Goal: Navigation & Orientation: Find specific page/section

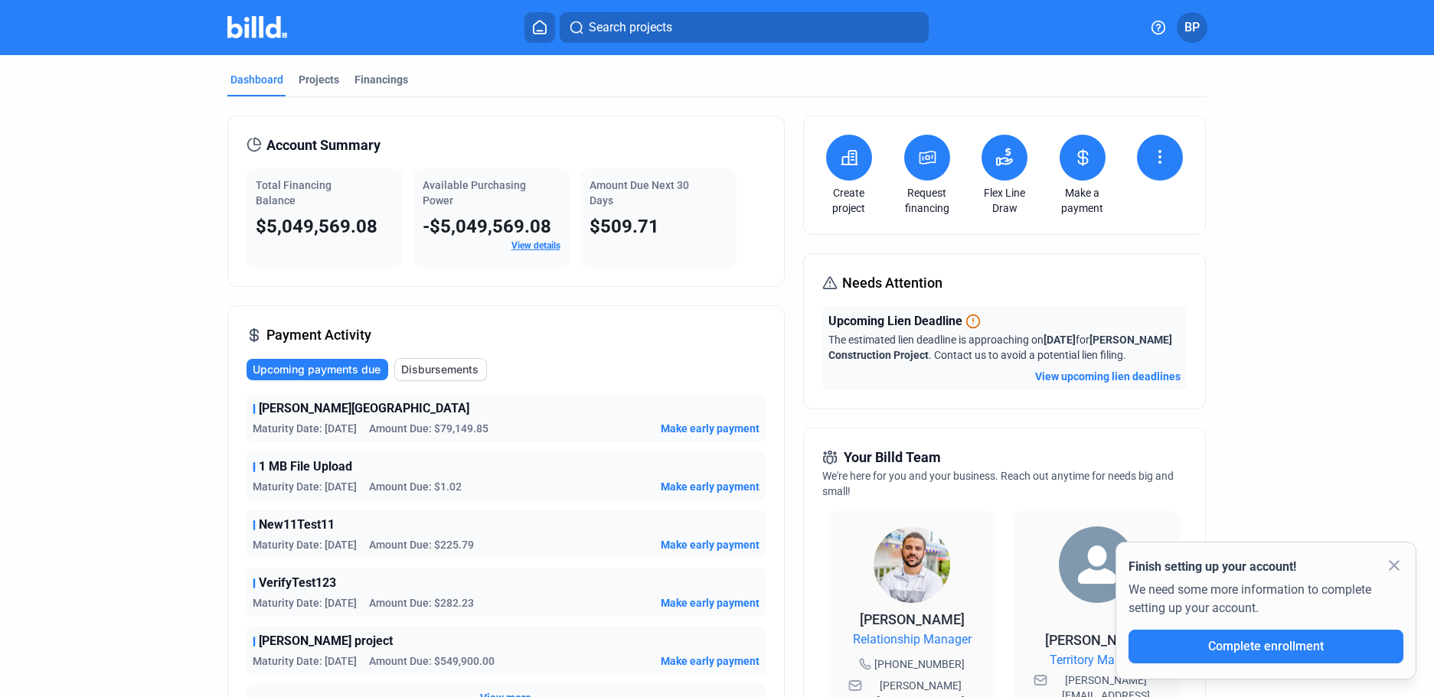
click at [1190, 27] on span "BP" at bounding box center [1191, 27] width 15 height 18
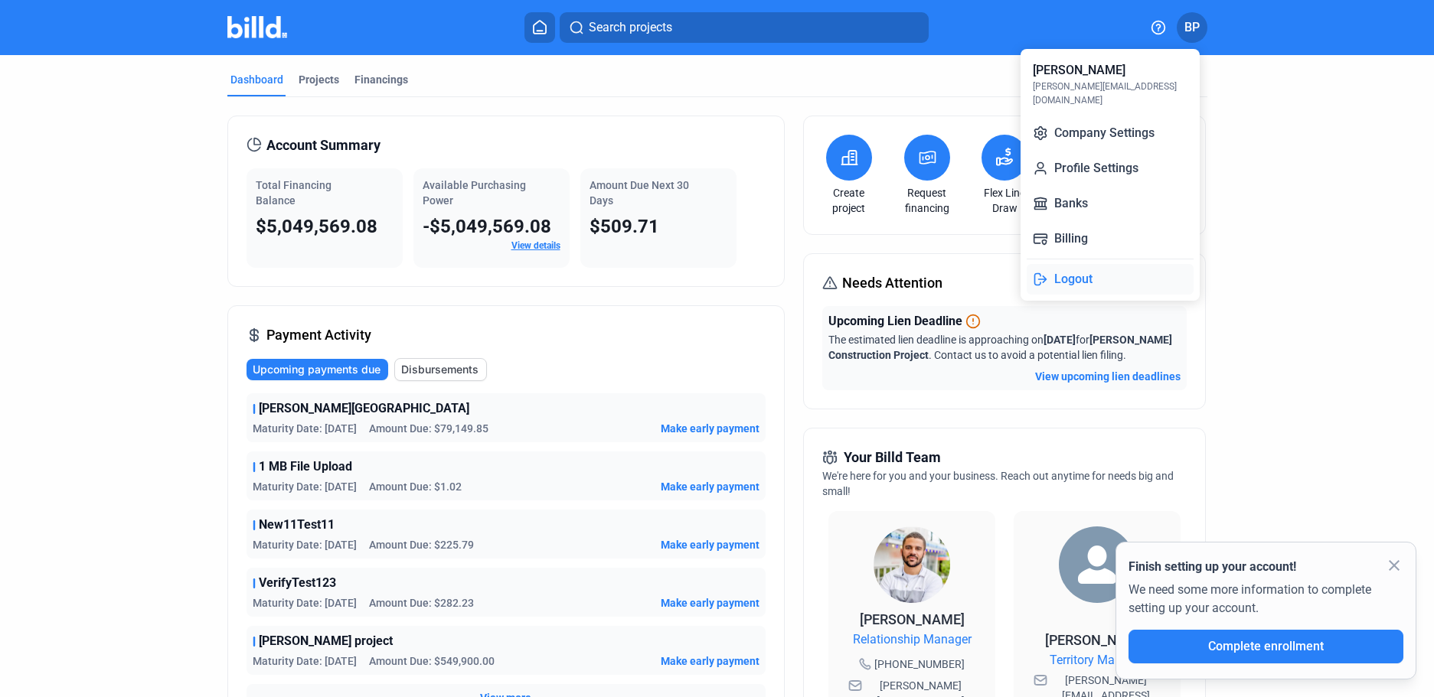
click at [1073, 276] on button "Logout" at bounding box center [1109, 279] width 167 height 31
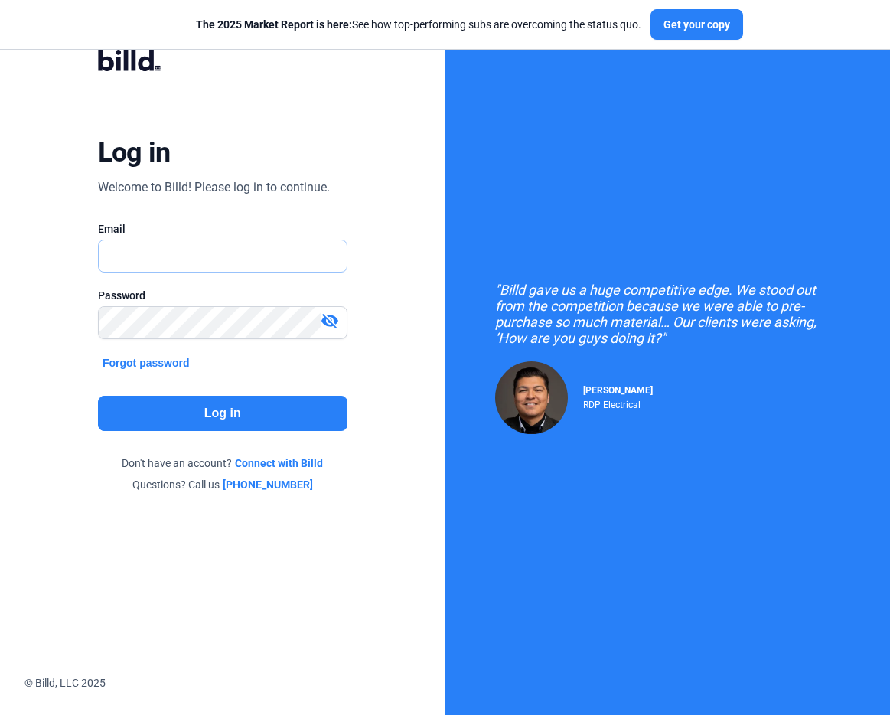
click at [206, 254] on input "text" at bounding box center [215, 255] width 232 height 31
type input "[PERSON_NAME][EMAIL_ADDRESS][DOMAIN_NAME]"
click at [208, 416] on button "Log in" at bounding box center [223, 413] width 250 height 35
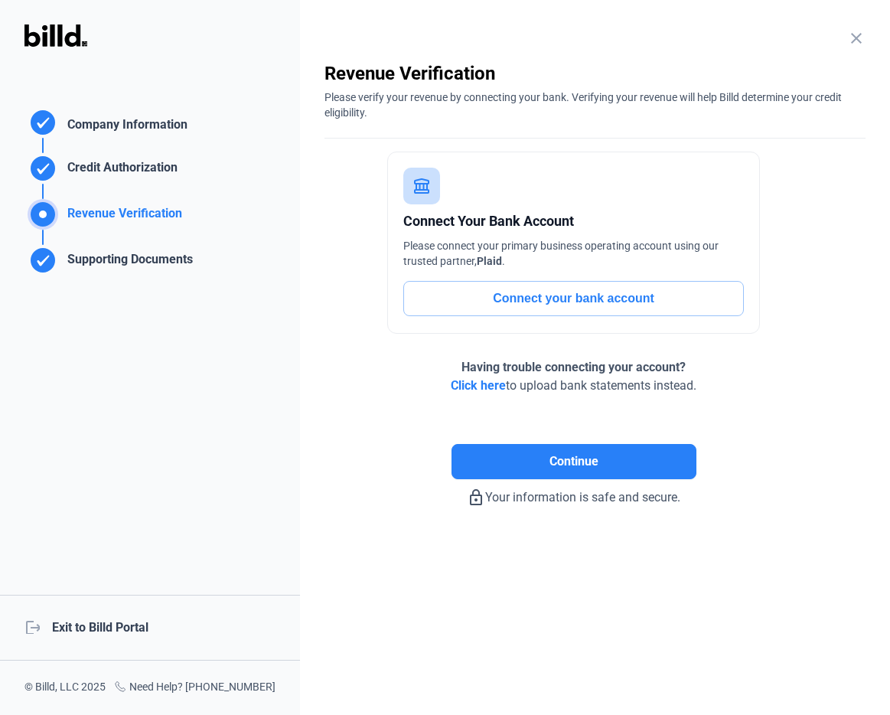
drag, startPoint x: 66, startPoint y: 624, endPoint x: -77, endPoint y: 594, distance: 145.5
click at [0, 594] on html "We value your privacy We use cookies to enhance your browsing experience, serve…" at bounding box center [445, 357] width 890 height 715
click at [87, 627] on div "logout Exit to Billd Portal" at bounding box center [150, 628] width 300 height 66
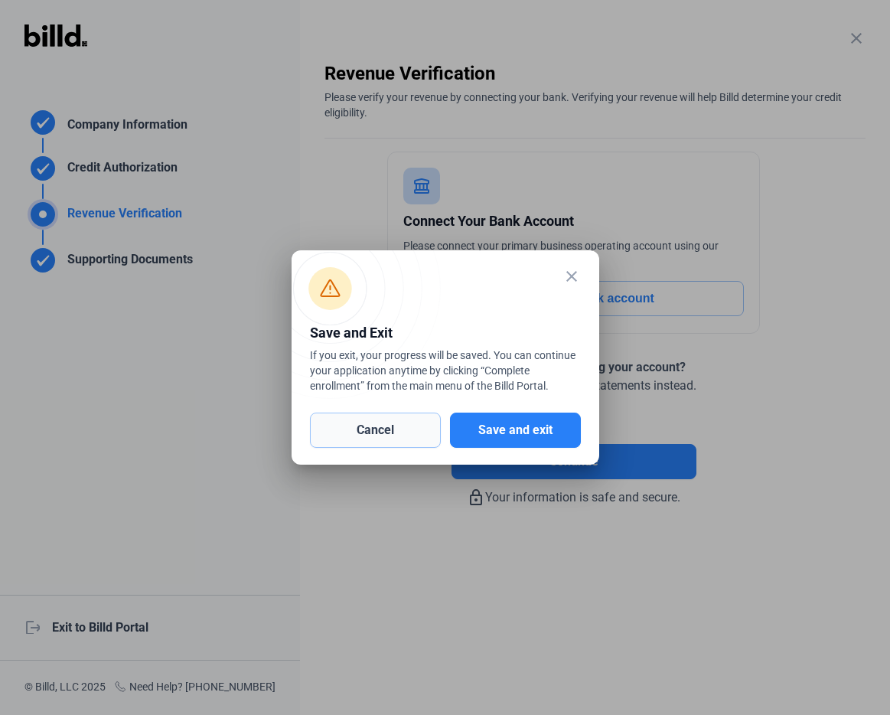
click at [415, 432] on button "Cancel" at bounding box center [375, 430] width 131 height 35
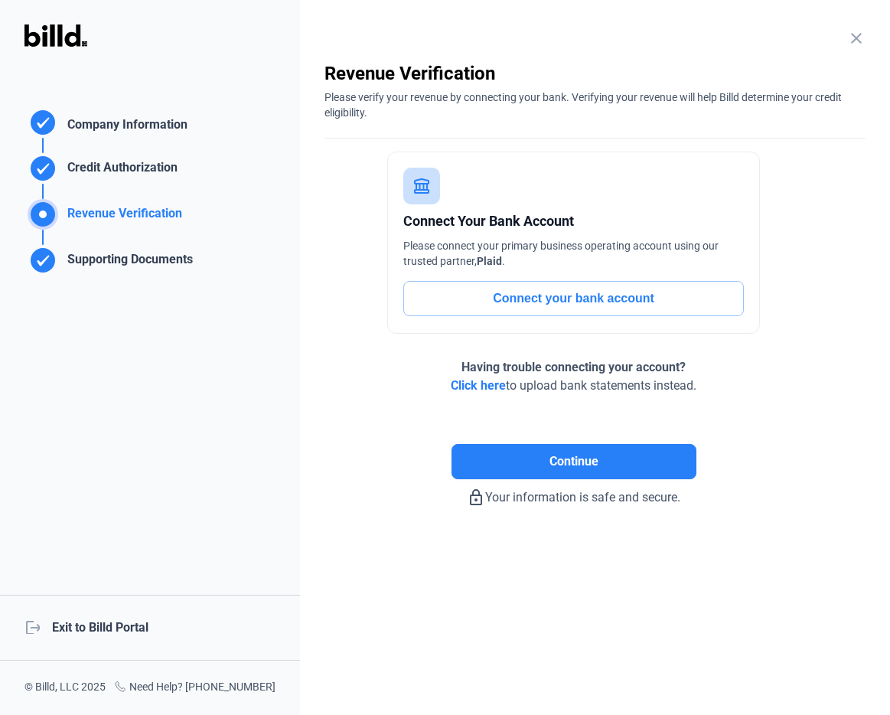
click at [97, 626] on div "logout Exit to Billd Portal" at bounding box center [150, 628] width 300 height 66
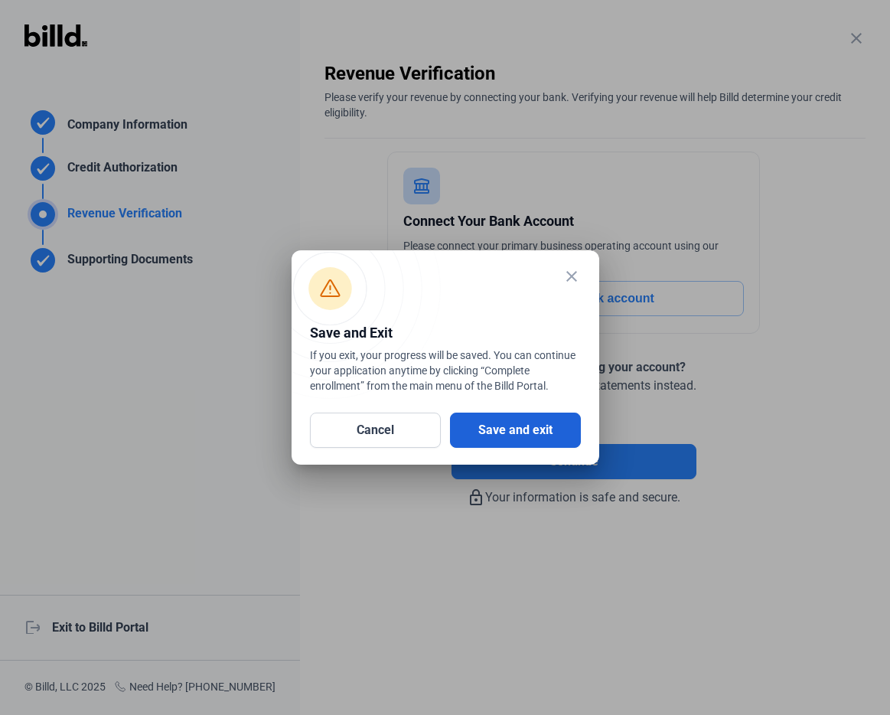
click at [568, 429] on button "Save and exit" at bounding box center [515, 430] width 131 height 35
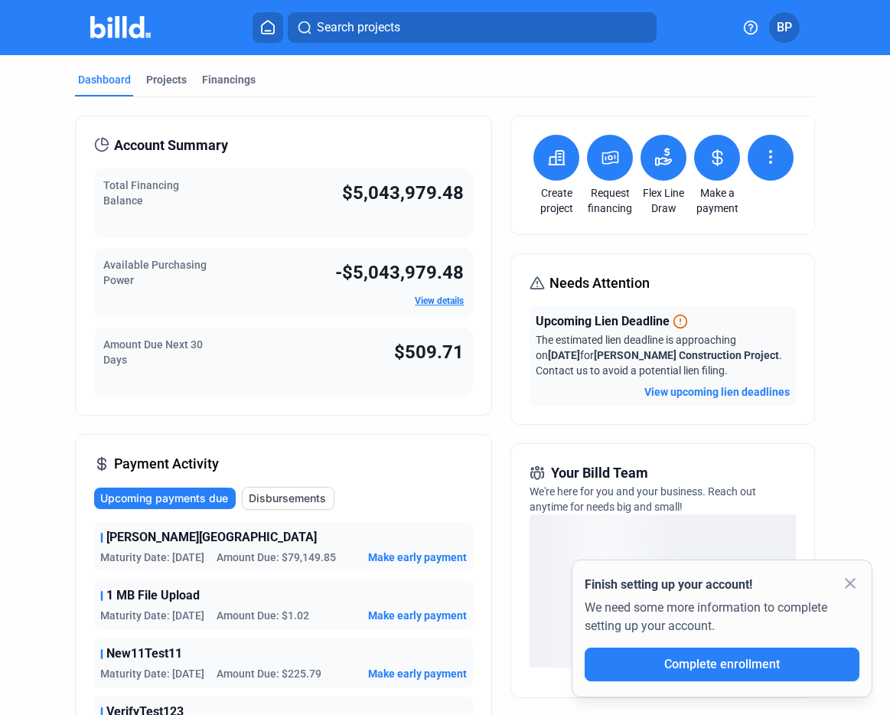
click at [847, 581] on mat-icon "close" at bounding box center [850, 583] width 18 height 18
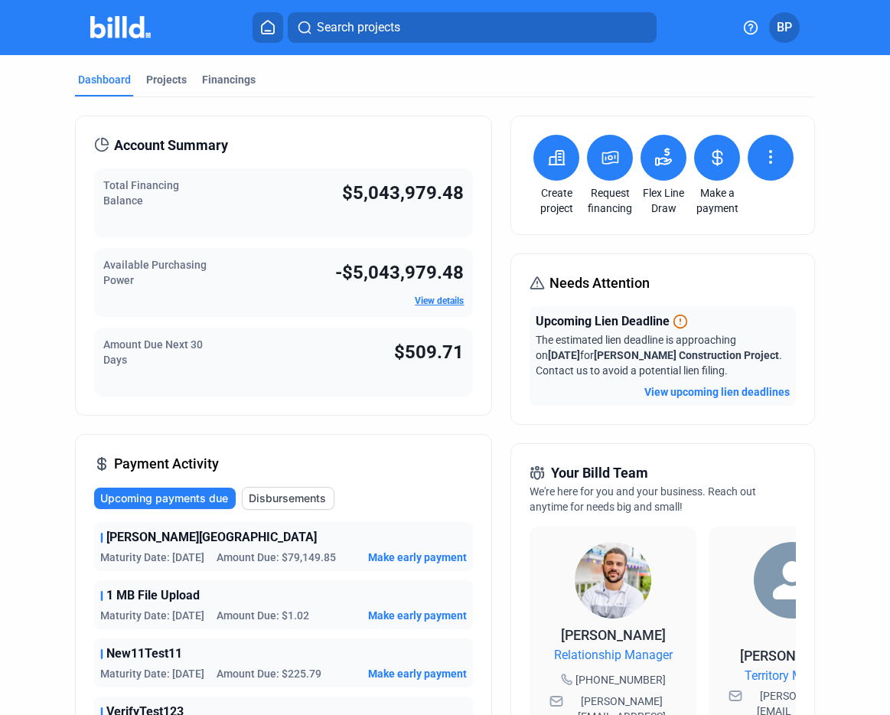
click at [435, 300] on link "View details" at bounding box center [439, 300] width 49 height 11
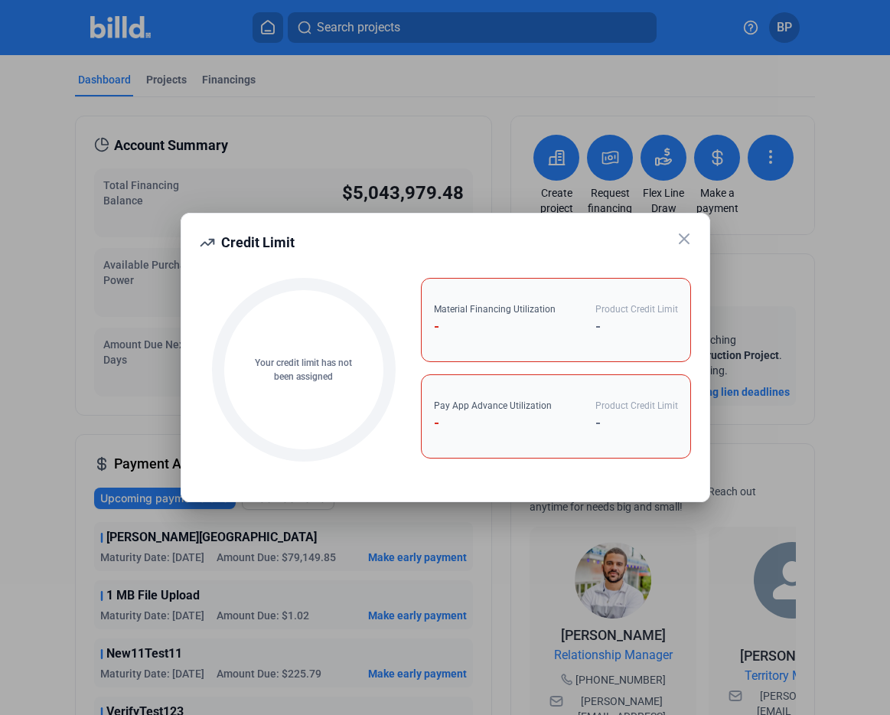
click at [691, 238] on icon at bounding box center [684, 239] width 18 height 18
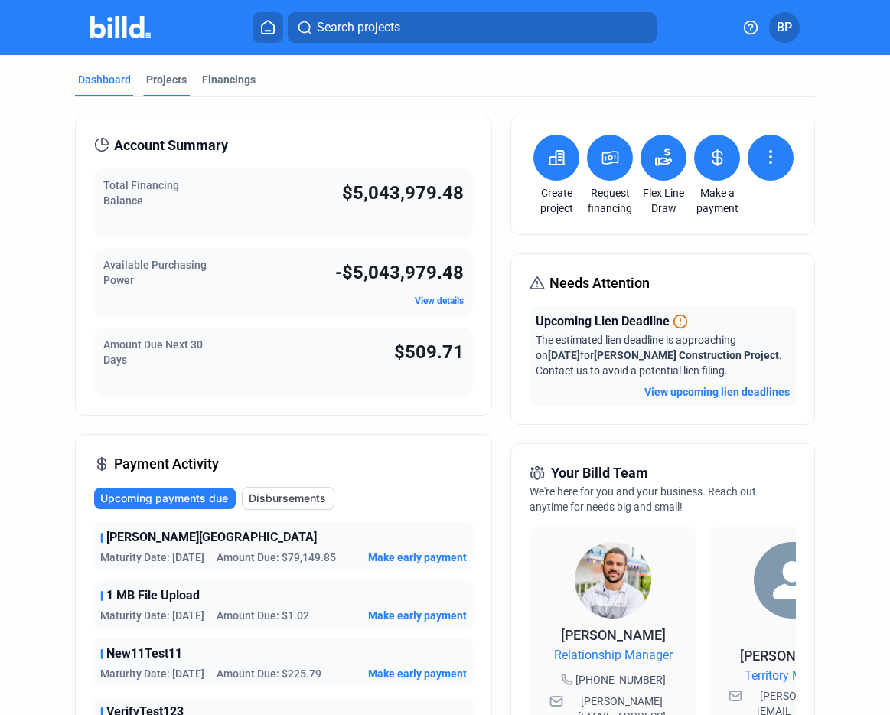
click at [166, 80] on div "Projects" at bounding box center [166, 79] width 41 height 15
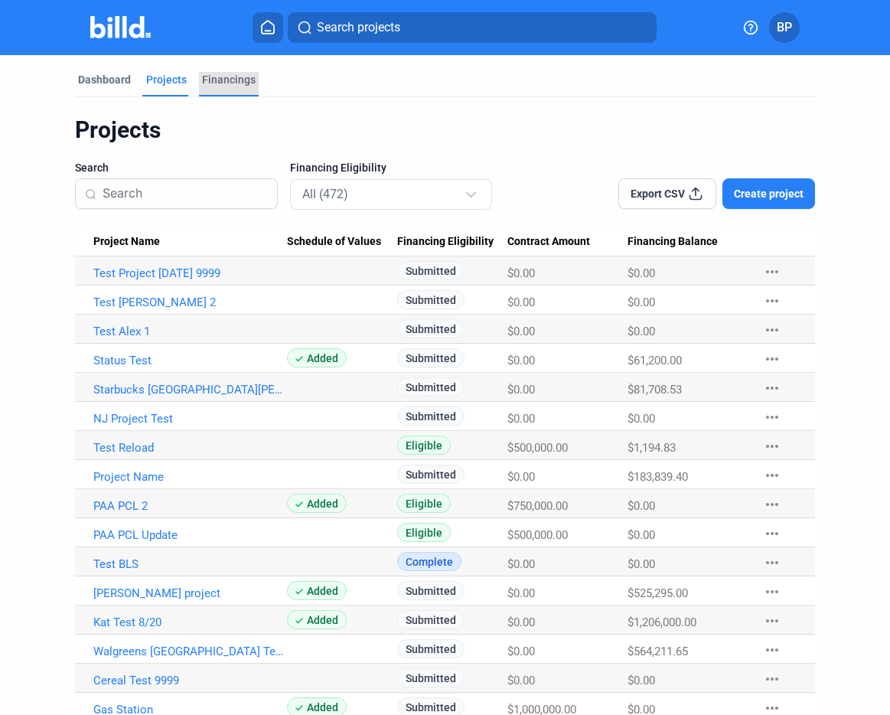
click at [226, 80] on div "Financings" at bounding box center [229, 79] width 54 height 15
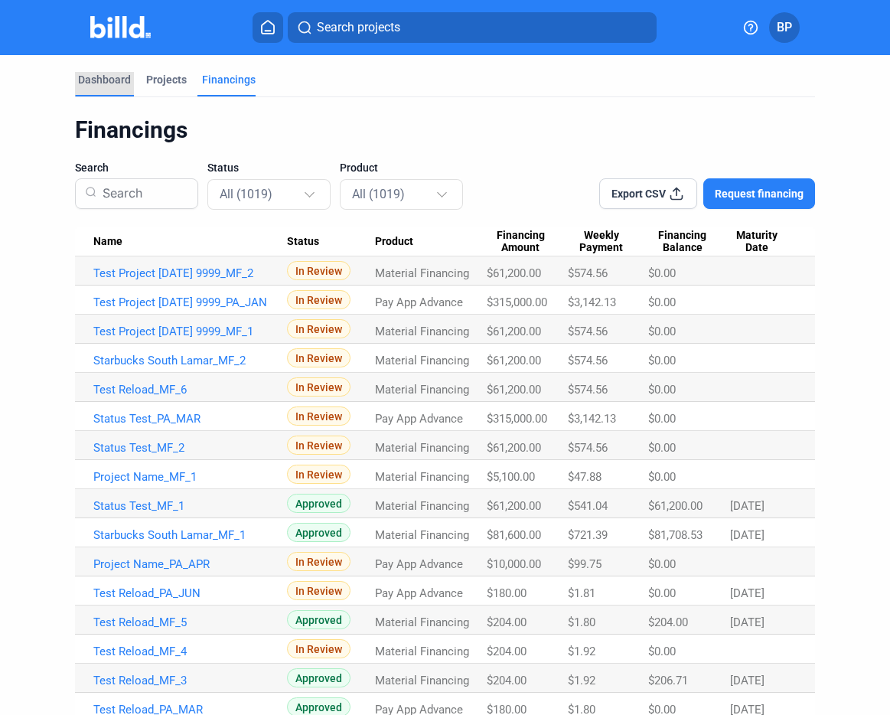
click at [105, 76] on div "Dashboard" at bounding box center [104, 79] width 53 height 15
